Goal: Find contact information: Find contact information

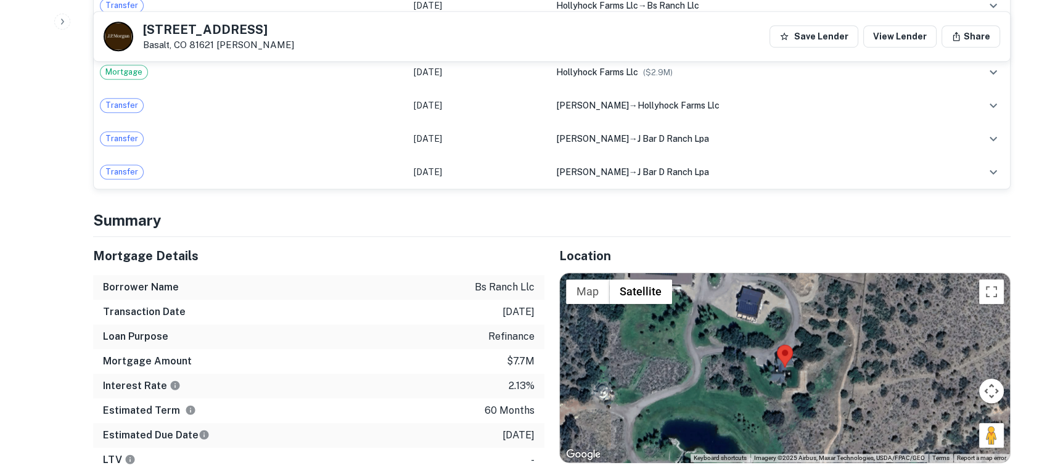
scroll to position [730, 0]
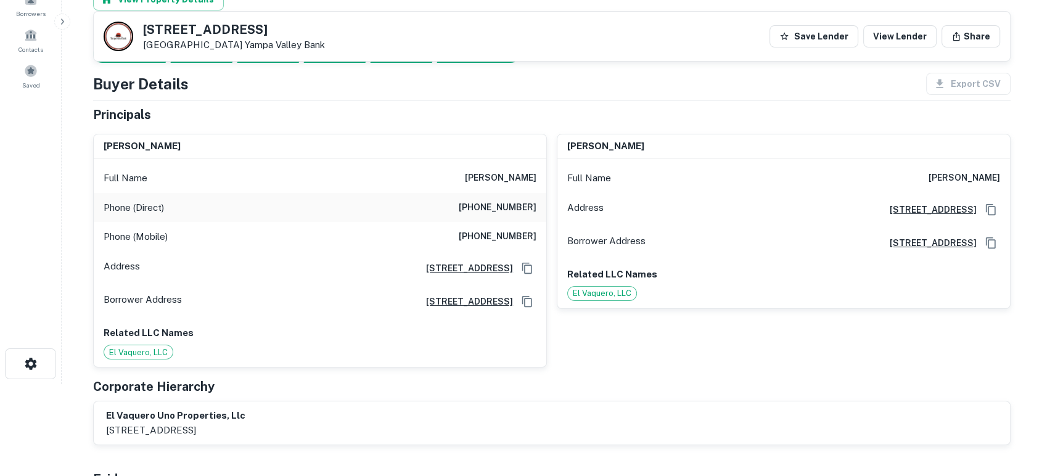
scroll to position [91, 0]
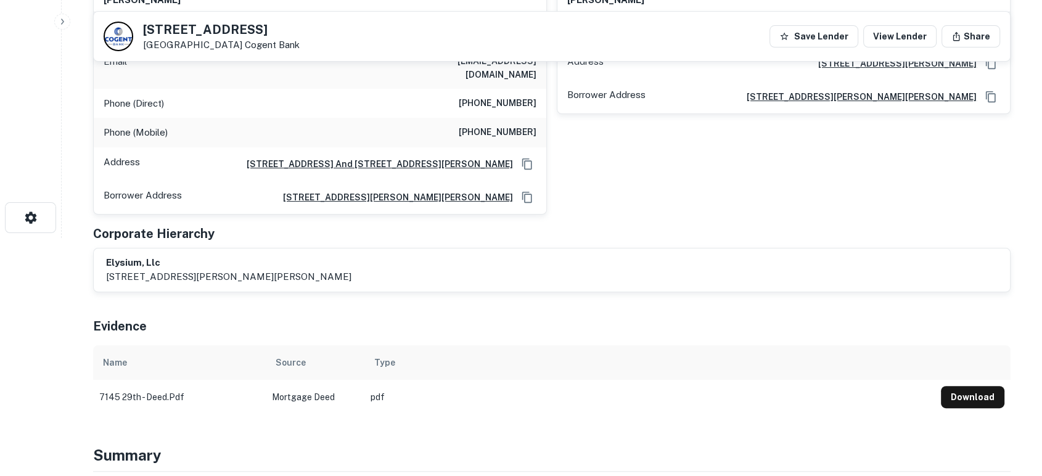
scroll to position [91, 0]
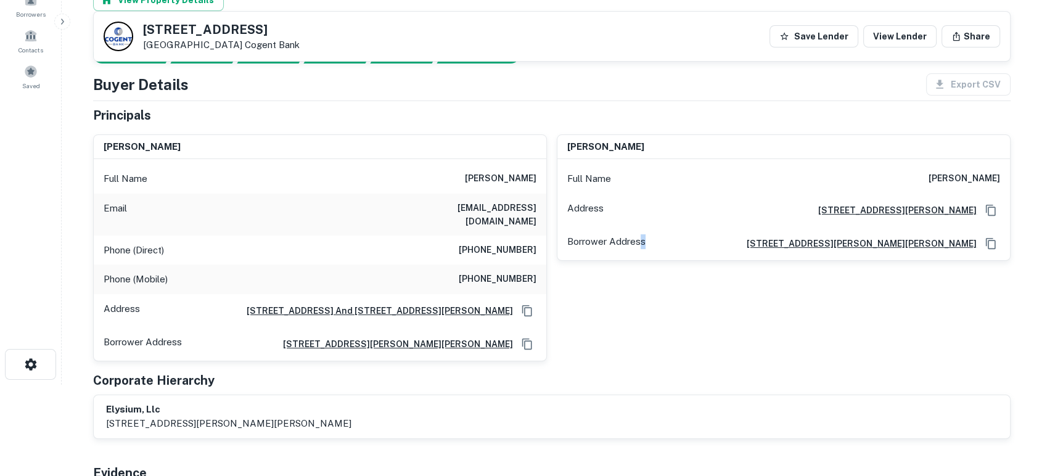
drag, startPoint x: 646, startPoint y: 319, endPoint x: 635, endPoint y: 302, distance: 20.5
click at [637, 309] on div "richard c. krueger Full Name richard c. krueger Address 8200 Cody Dr, Ste F, Li…" at bounding box center [779, 243] width 464 height 237
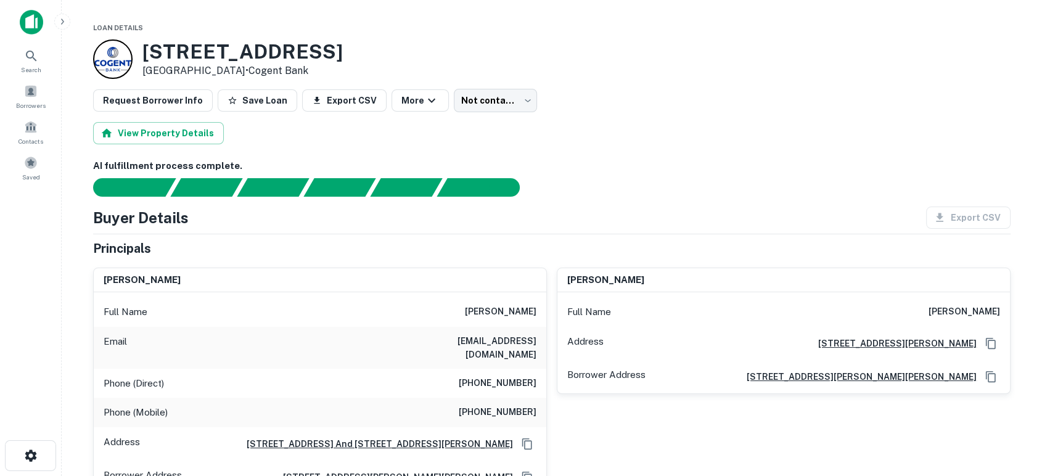
click at [607, 229] on div "Buyer Details Export CSV Principals richard c. krueger Full Name richard c. kru…" at bounding box center [552, 390] width 918 height 366
click at [603, 439] on div "[PERSON_NAME] Full Name [PERSON_NAME] Address [STREET_ADDRESS] Borrower Address…" at bounding box center [779, 376] width 464 height 237
drag, startPoint x: 392, startPoint y: 342, endPoint x: 540, endPoint y: 355, distance: 147.9
click at [540, 355] on div "Email ckrueger@kruegerdevelopment.com" at bounding box center [320, 348] width 453 height 42
copy h6 "ckrueger@kruegerdevelopment.com"
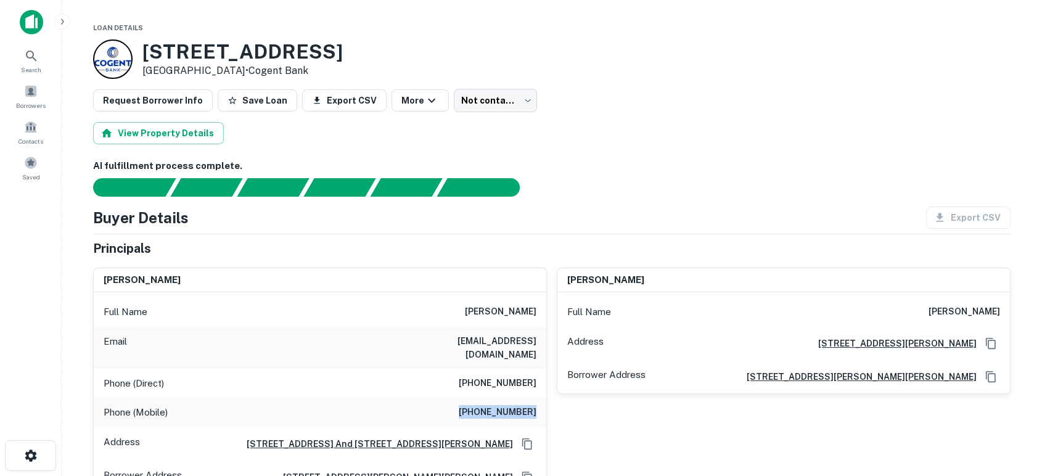
drag, startPoint x: 457, startPoint y: 408, endPoint x: 538, endPoint y: 420, distance: 82.2
click at [538, 420] on div "Phone (Mobile) (402) 813-0488" at bounding box center [320, 413] width 453 height 30
copy h6 "(402) 813-0488"
drag, startPoint x: 615, startPoint y: 181, endPoint x: 316, endPoint y: 12, distance: 344.0
click at [609, 176] on div "AI fulfillment process complete." at bounding box center [552, 178] width 918 height 38
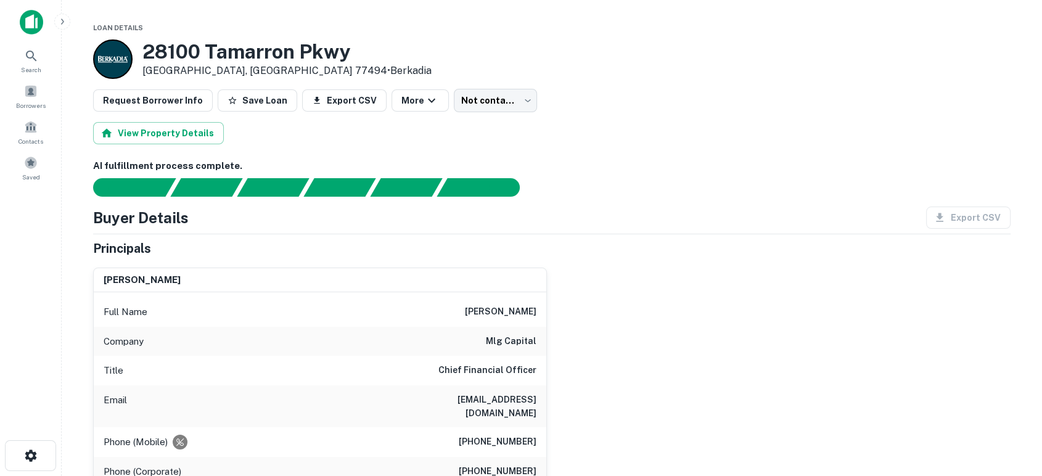
drag, startPoint x: 664, startPoint y: 338, endPoint x: 719, endPoint y: 355, distance: 57.3
drag, startPoint x: 431, startPoint y: 404, endPoint x: 536, endPoint y: 401, distance: 104.9
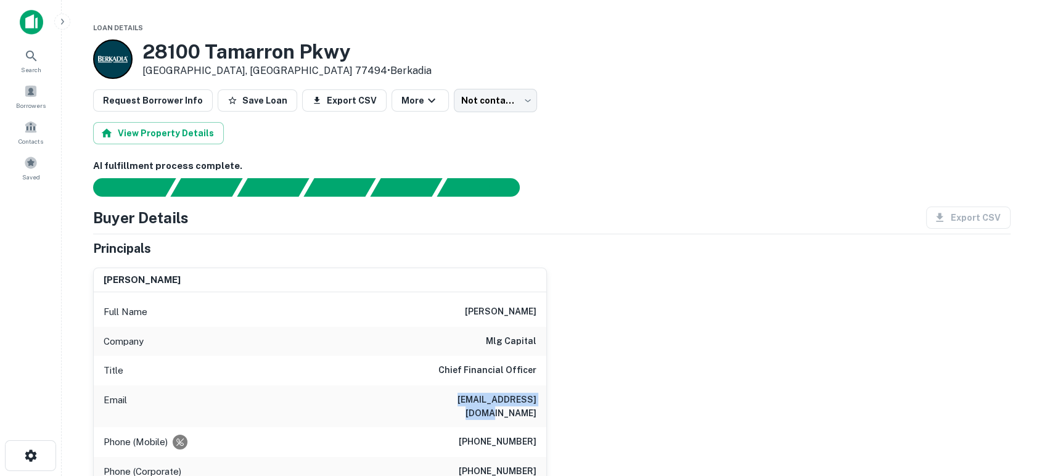
click at [536, 401] on div "Email [EMAIL_ADDRESS][DOMAIN_NAME]" at bounding box center [320, 406] width 453 height 42
copy h6 "[EMAIL_ADDRESS][DOMAIN_NAME]"
drag, startPoint x: 730, startPoint y: 376, endPoint x: 690, endPoint y: 400, distance: 46.7
drag, startPoint x: 473, startPoint y: 426, endPoint x: 541, endPoint y: 425, distance: 68.4
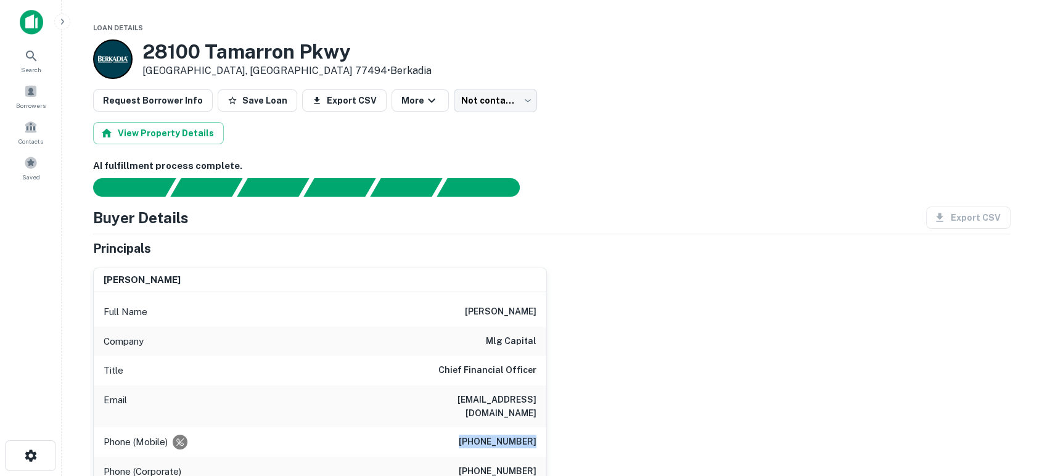
click at [541, 427] on div "Phone (Mobile) [PHONE_NUMBER]" at bounding box center [320, 442] width 453 height 30
copy h6 "[PHONE_NUMBER]"
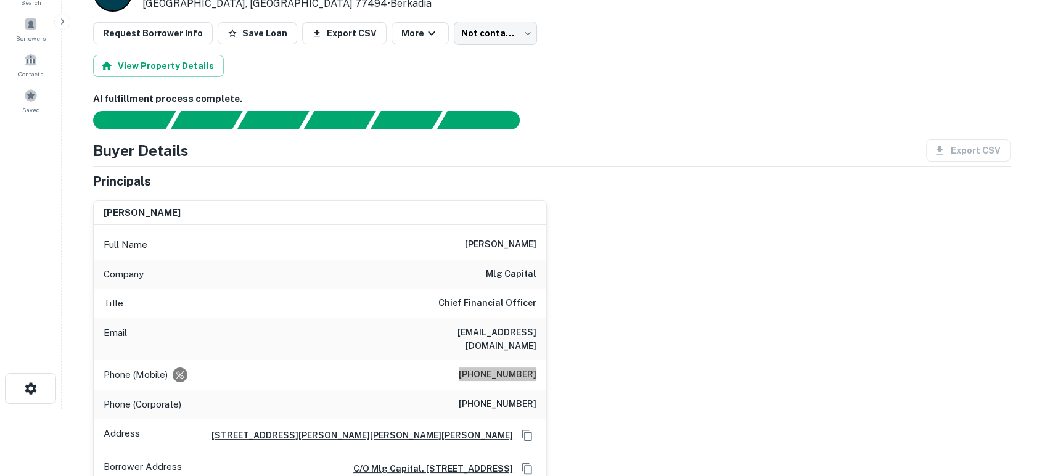
scroll to position [91, 0]
